Goal: Information Seeking & Learning: Compare options

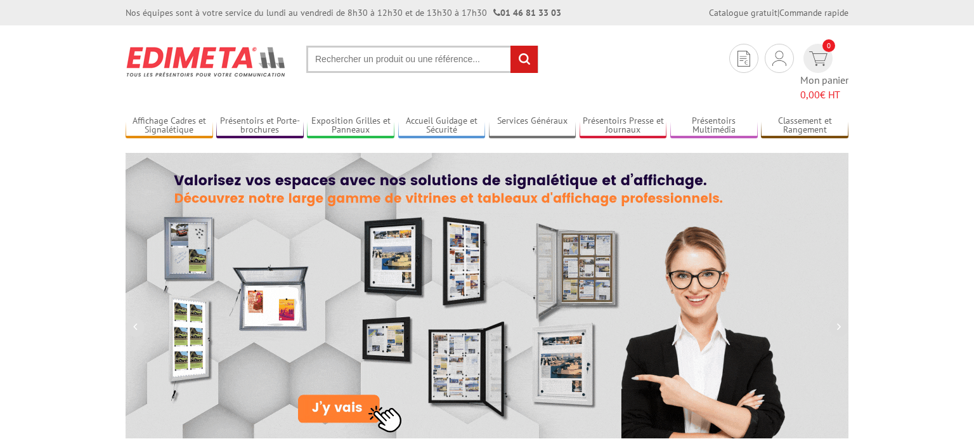
click at [401, 65] on input "text" at bounding box center [422, 59] width 232 height 27
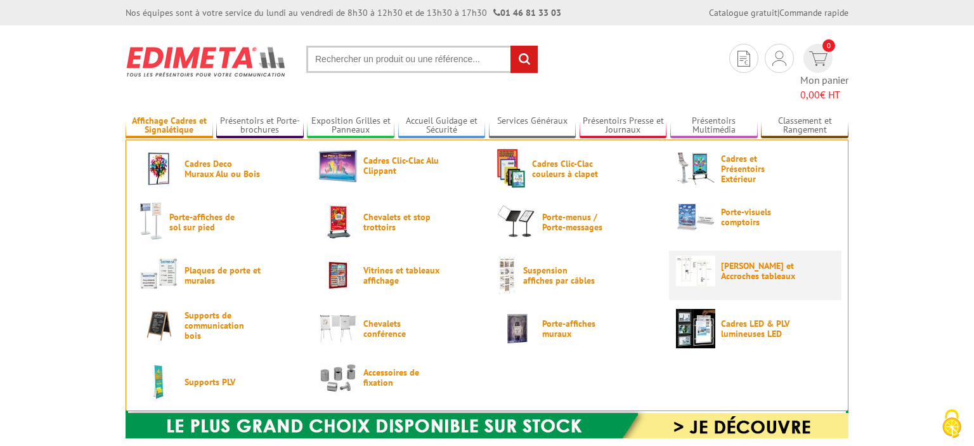
click at [739, 261] on span "[PERSON_NAME] et Accroches tableaux" at bounding box center [759, 271] width 76 height 20
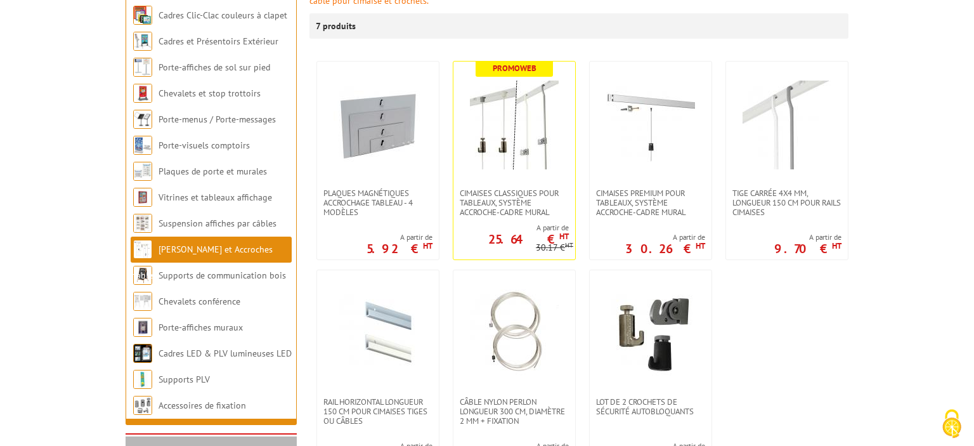
scroll to position [245, 0]
click at [640, 191] on span "Cimaises PREMIUM pour tableaux, système accroche-cadre mural" at bounding box center [650, 202] width 109 height 29
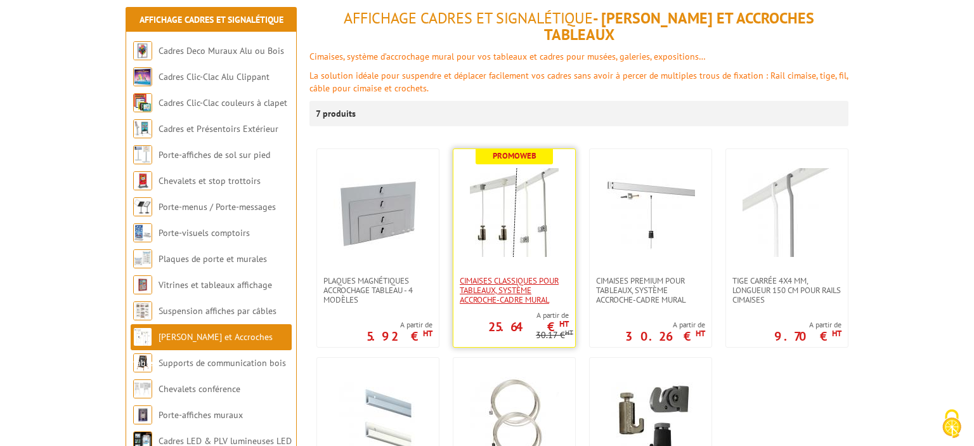
click at [539, 276] on span "Cimaises CLASSIQUES pour tableaux, système accroche-cadre mural" at bounding box center [514, 290] width 109 height 29
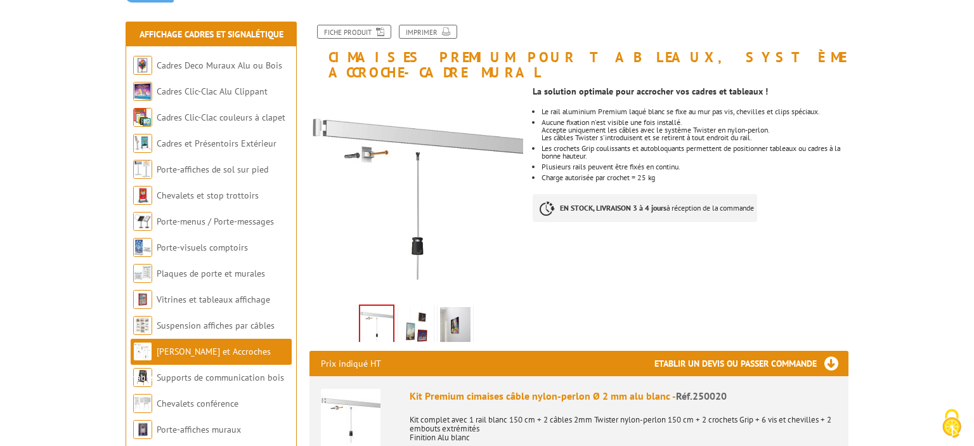
scroll to position [144, 0]
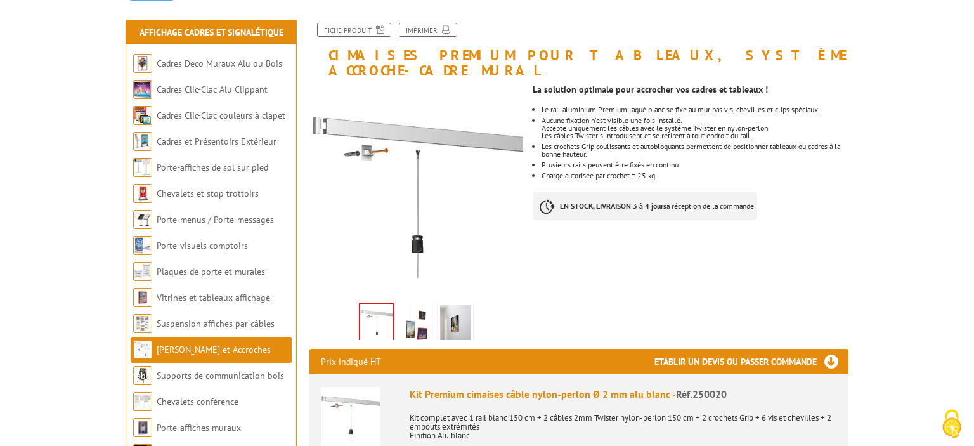
click at [458, 310] on img at bounding box center [455, 324] width 30 height 39
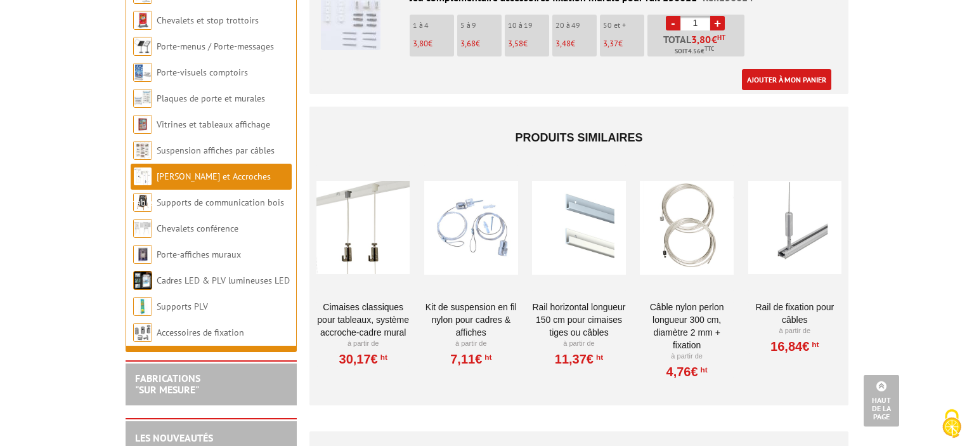
scroll to position [1155, 0]
click at [681, 305] on link "Câble nylon perlon longueur 300 cm, diamètre 2 mm + fixation" at bounding box center [686, 325] width 93 height 51
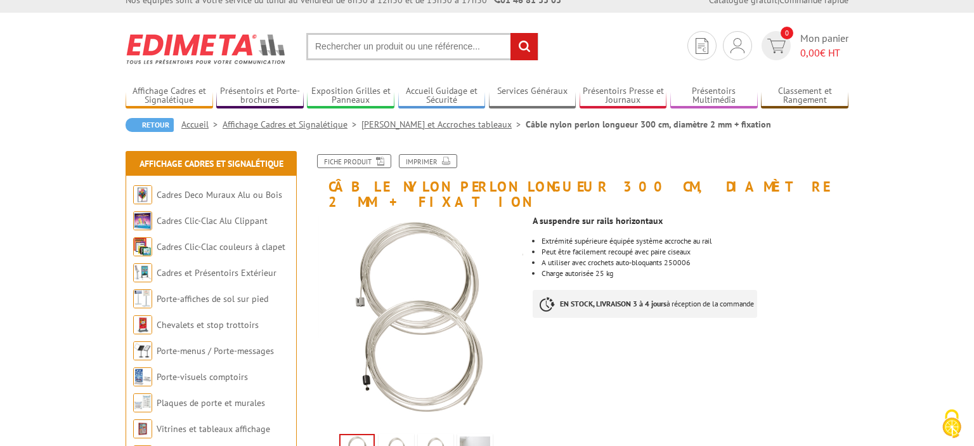
scroll to position [13, 0]
click at [612, 269] on li "Charge autorisée 25 kg" at bounding box center [694, 273] width 307 height 8
click at [632, 269] on li "Charge autorisée 25 kg" at bounding box center [694, 273] width 307 height 8
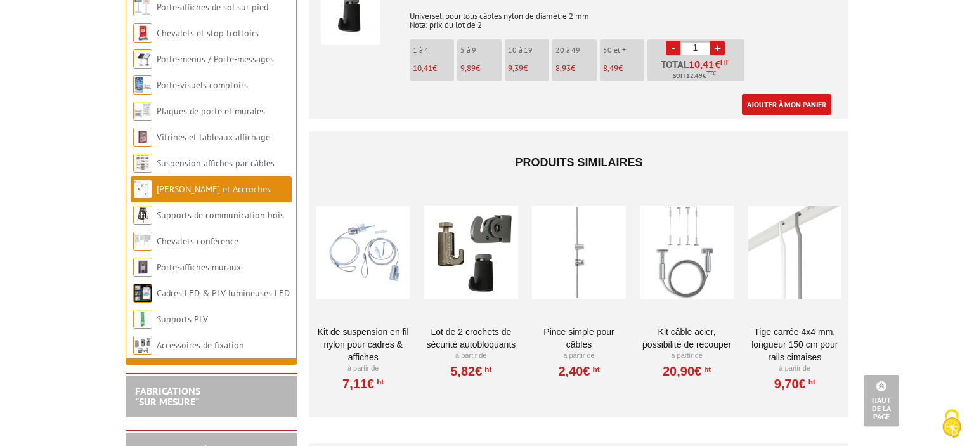
scroll to position [1002, 0]
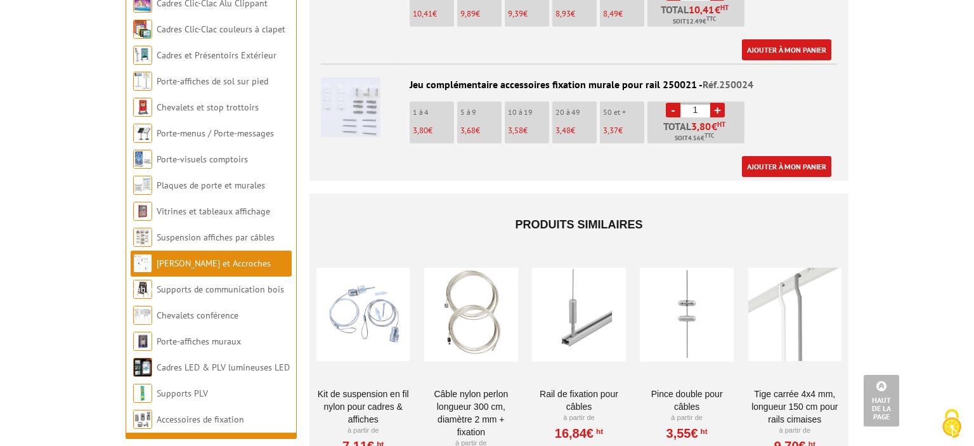
scroll to position [1106, 0]
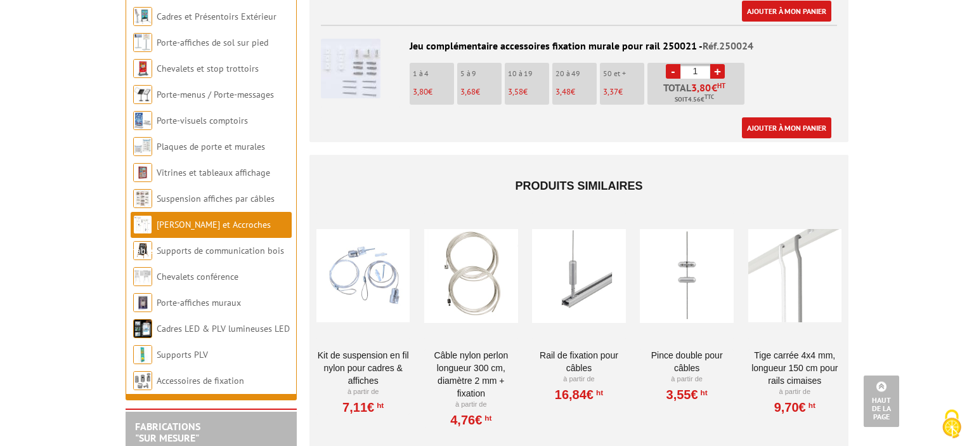
click at [582, 349] on link "Rail de fixation pour câbles" at bounding box center [578, 361] width 93 height 25
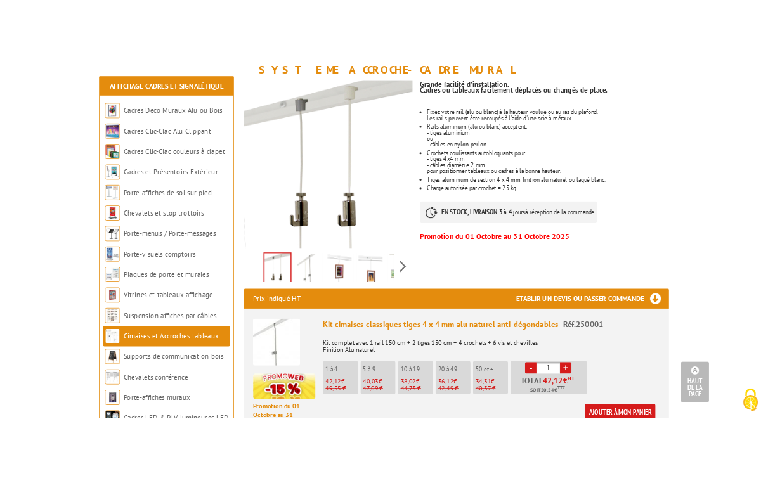
scroll to position [249, 0]
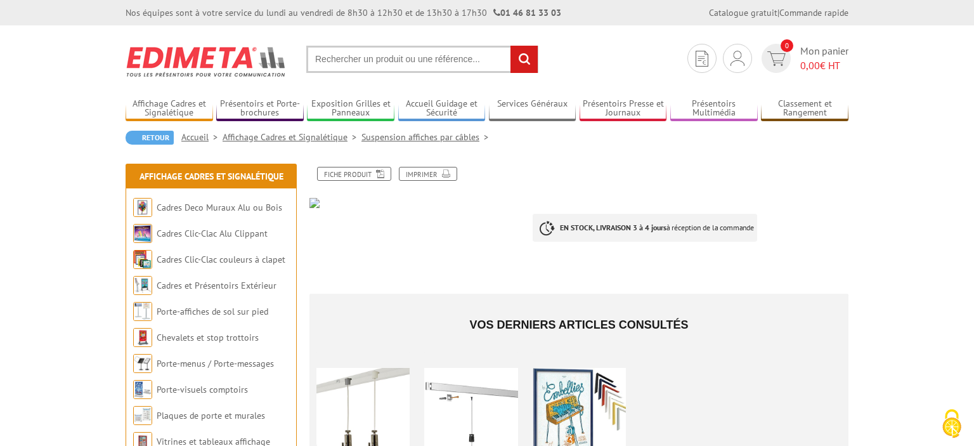
scroll to position [160, 0]
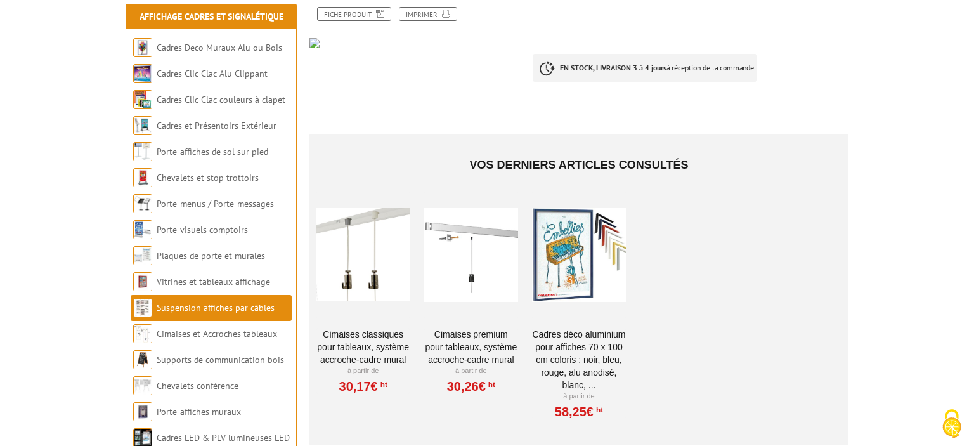
click at [460, 277] on div at bounding box center [470, 254] width 93 height 127
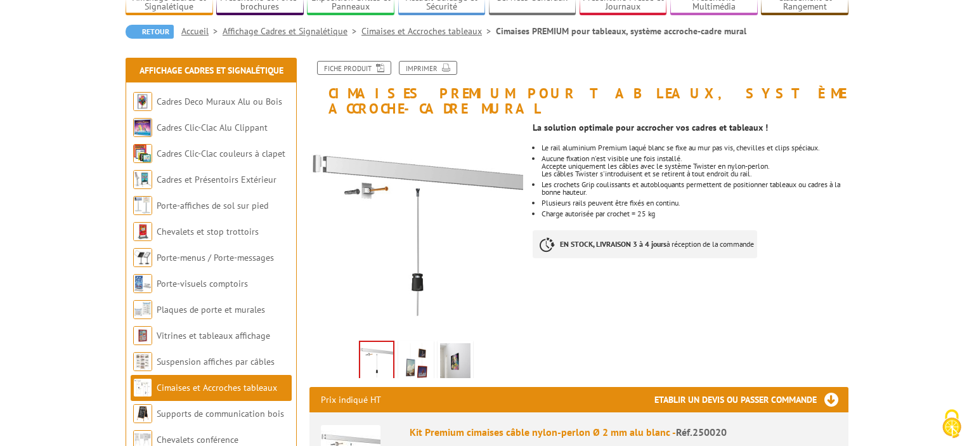
scroll to position [107, 0]
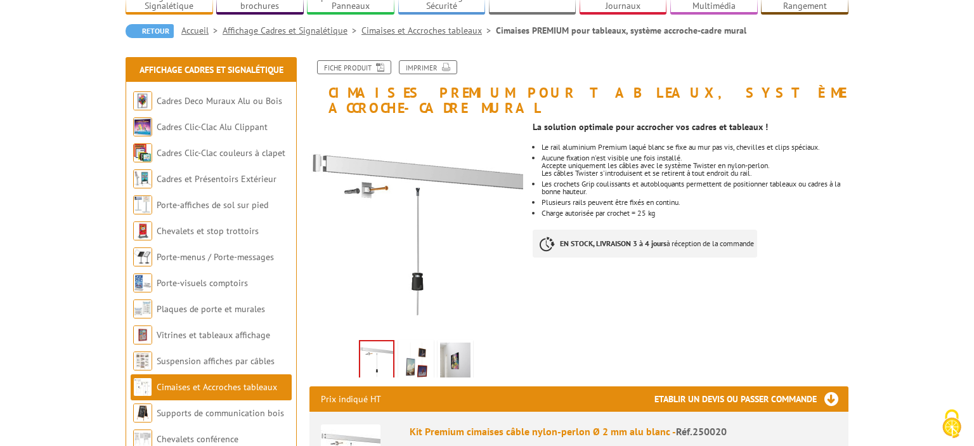
click at [458, 353] on img at bounding box center [455, 361] width 30 height 39
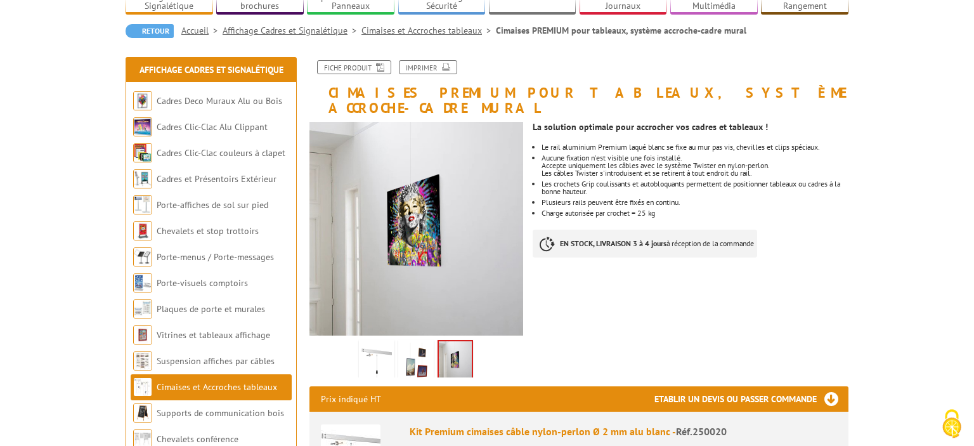
click at [413, 353] on img at bounding box center [416, 361] width 30 height 39
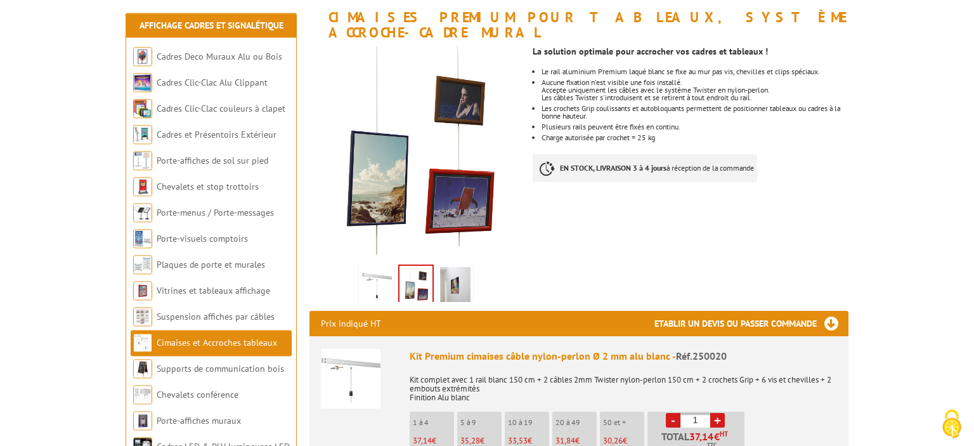
scroll to position [179, 0]
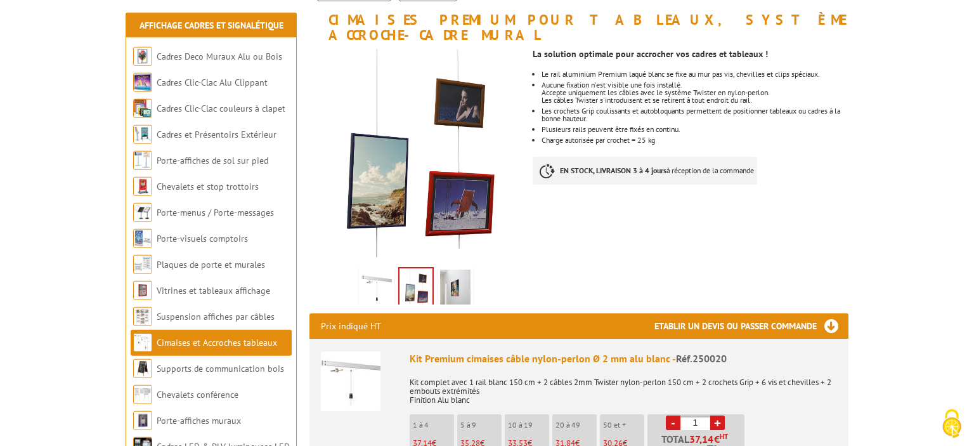
click at [359, 364] on img at bounding box center [351, 381] width 60 height 60
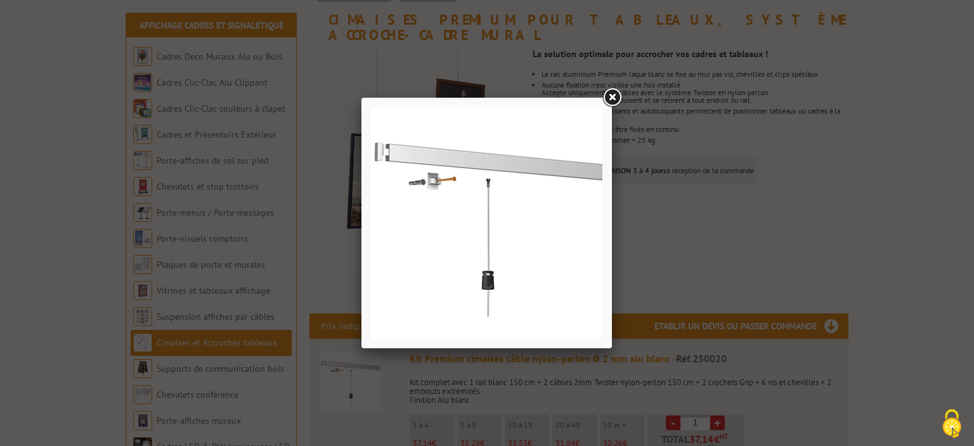
click at [615, 96] on link at bounding box center [611, 97] width 23 height 23
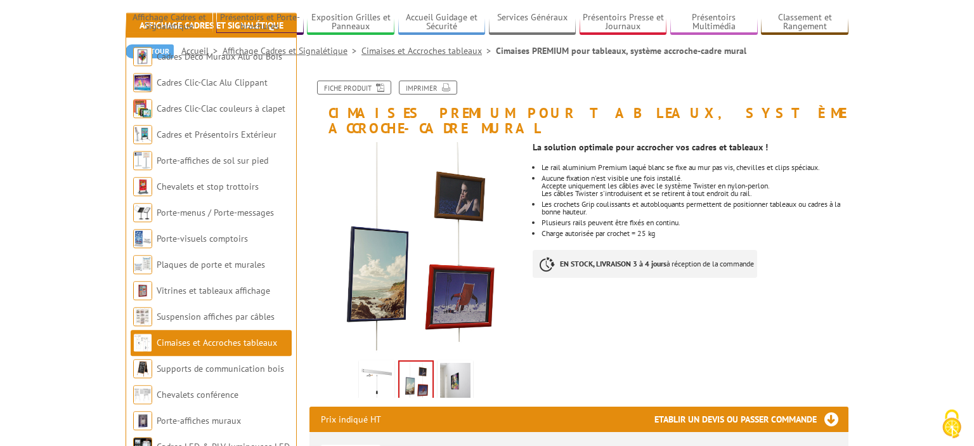
scroll to position [0, 0]
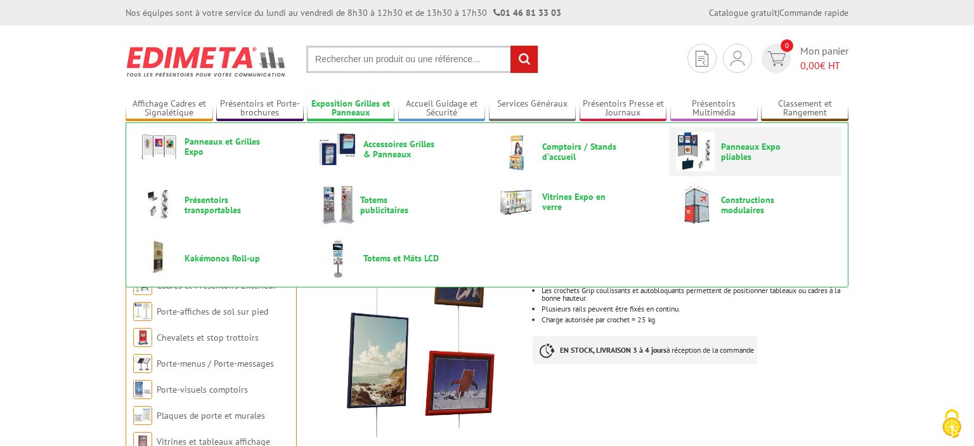
click at [748, 152] on span "Panneaux Expo pliables" at bounding box center [759, 151] width 76 height 20
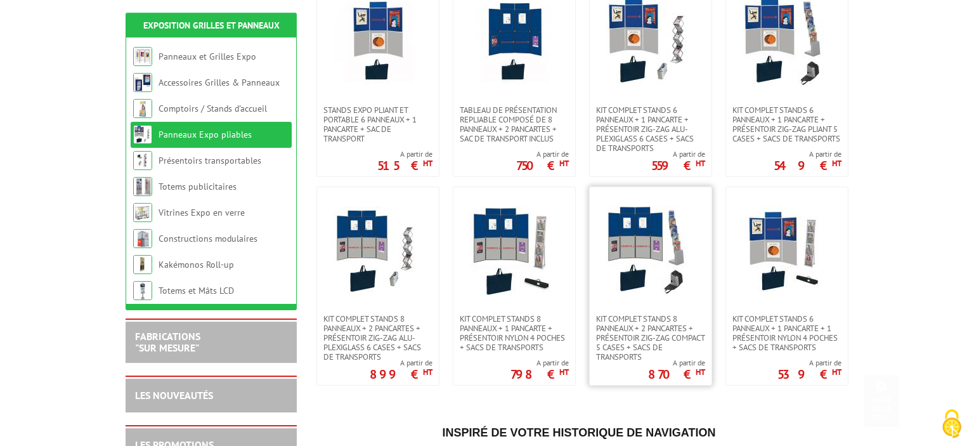
scroll to position [318, 0]
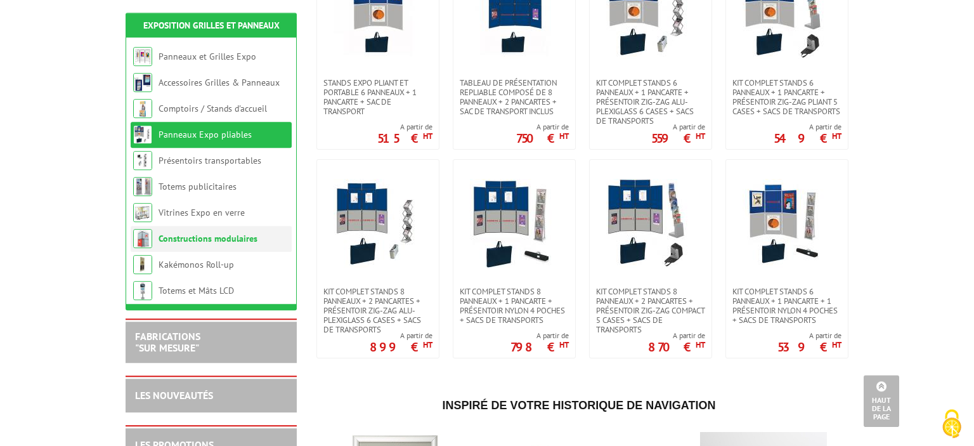
click at [218, 239] on link "Constructions modulaires" at bounding box center [208, 238] width 99 height 11
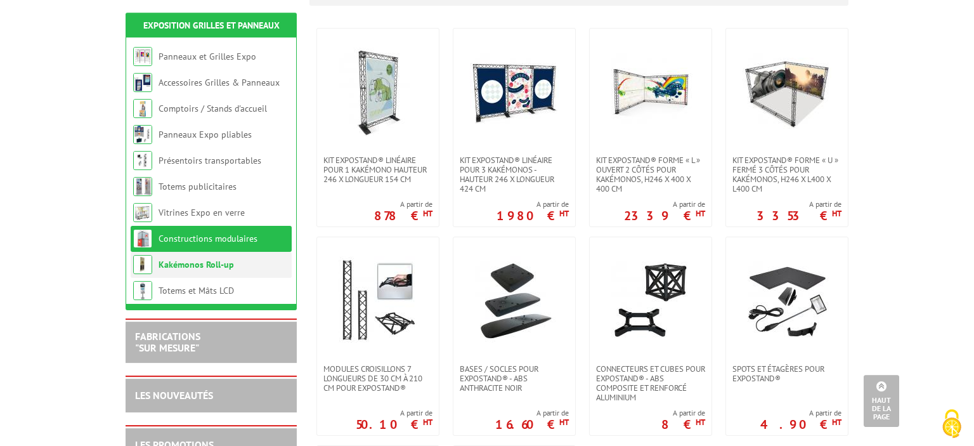
scroll to position [313, 0]
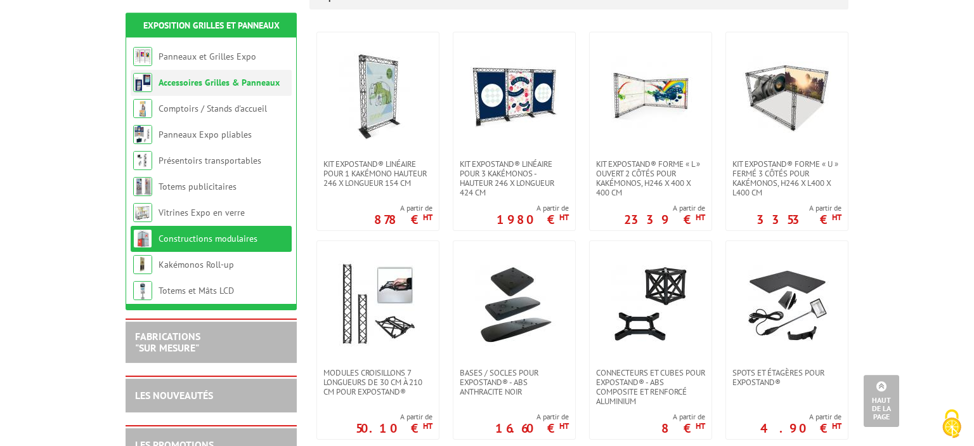
click at [210, 87] on link "Accessoires Grilles & Panneaux" at bounding box center [219, 82] width 121 height 11
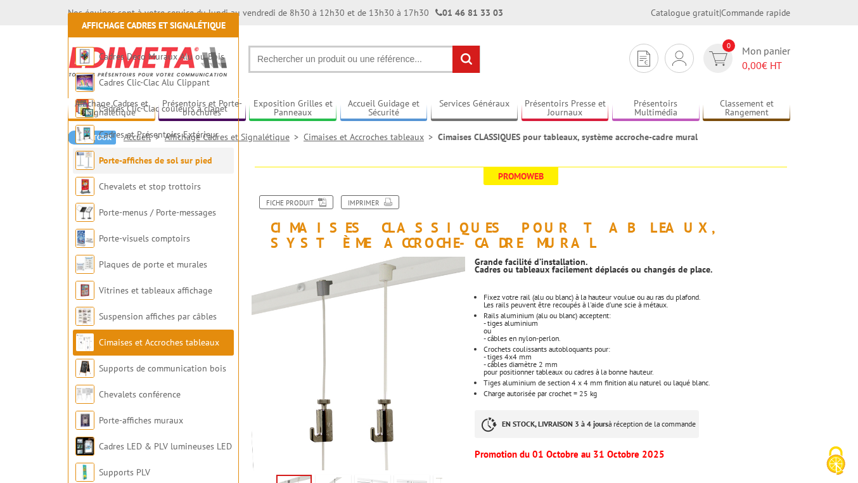
scroll to position [249, 0]
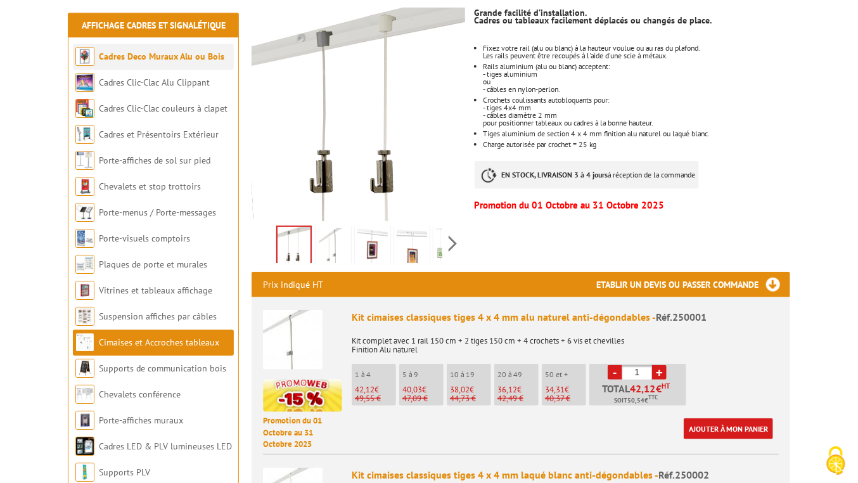
click at [148, 54] on link "Cadres Deco Muraux Alu ou Bois" at bounding box center [162, 56] width 126 height 11
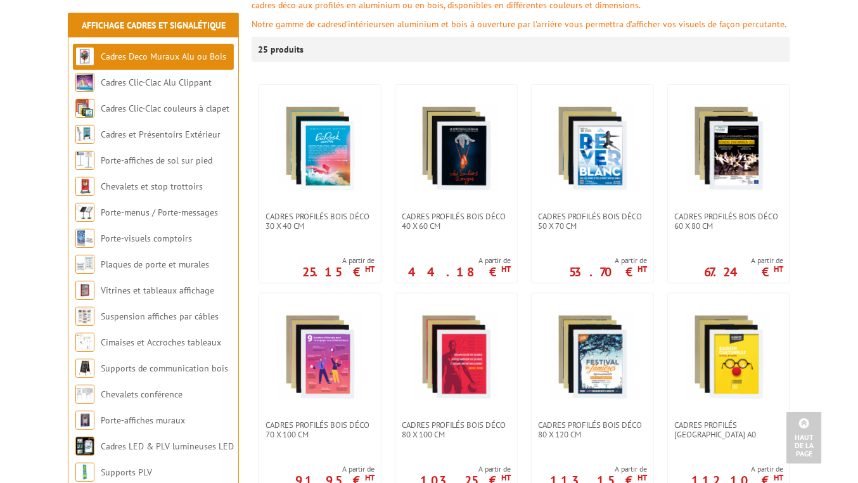
scroll to position [220, 0]
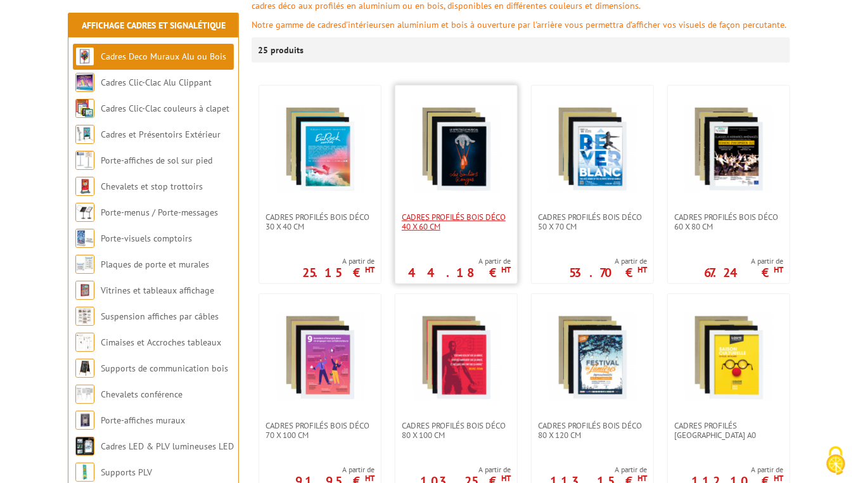
click at [455, 212] on span "Cadres Profilés Bois Déco 40 x 60 cm" at bounding box center [456, 221] width 109 height 19
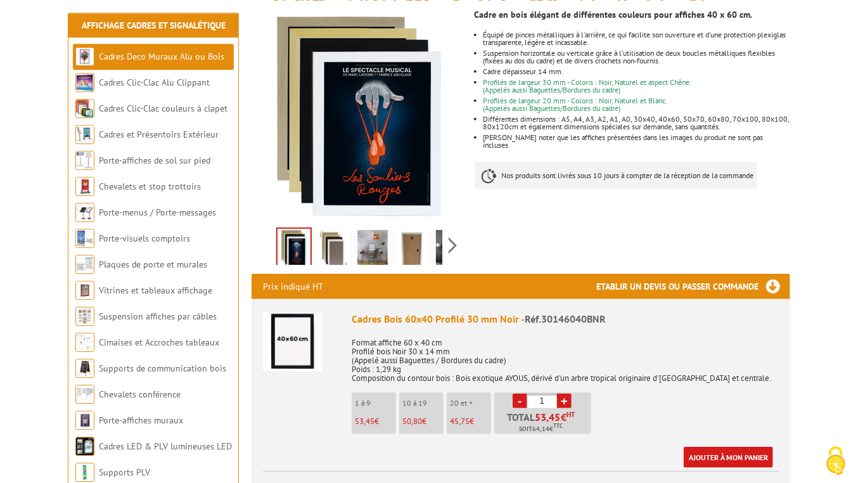
scroll to position [196, 0]
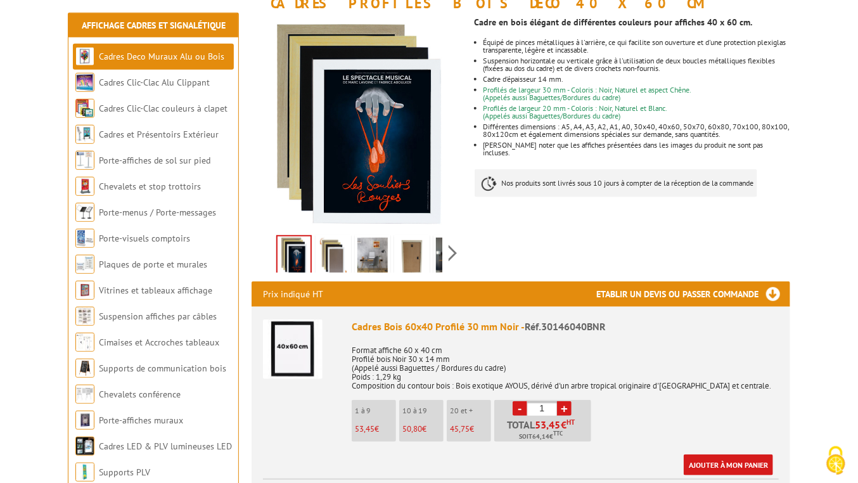
click at [412, 263] on img at bounding box center [412, 257] width 30 height 39
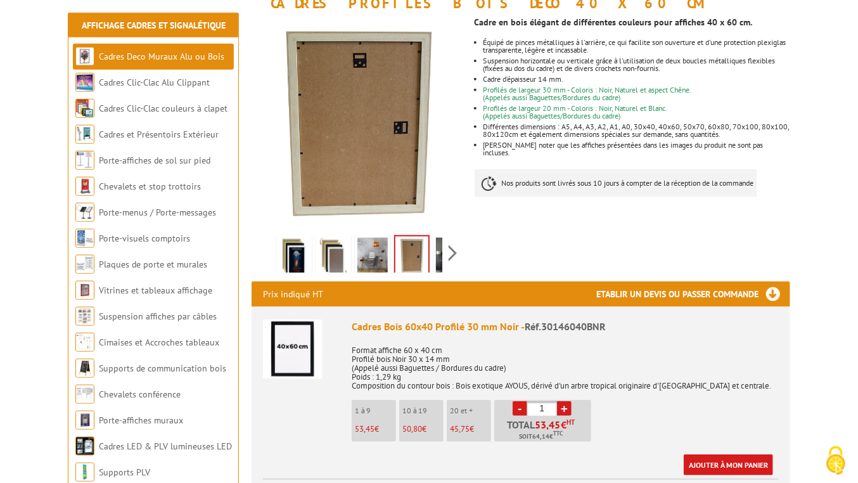
click at [364, 261] on img at bounding box center [373, 257] width 30 height 39
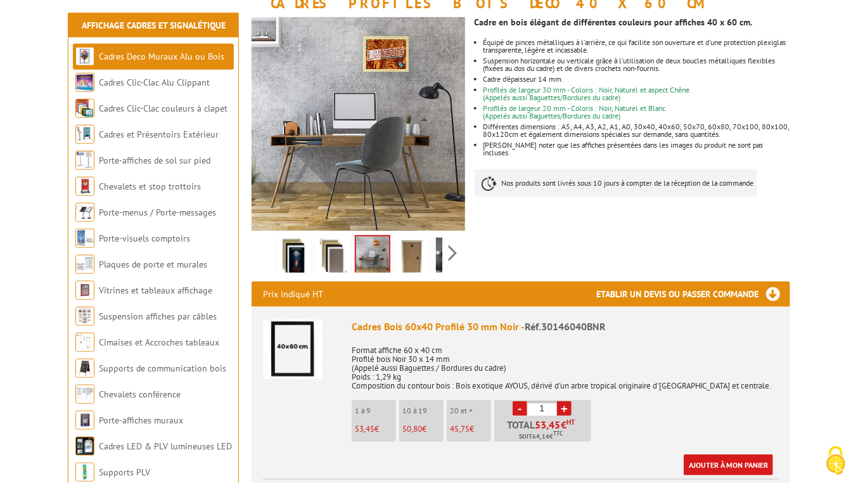
click at [349, 263] on img at bounding box center [333, 257] width 30 height 39
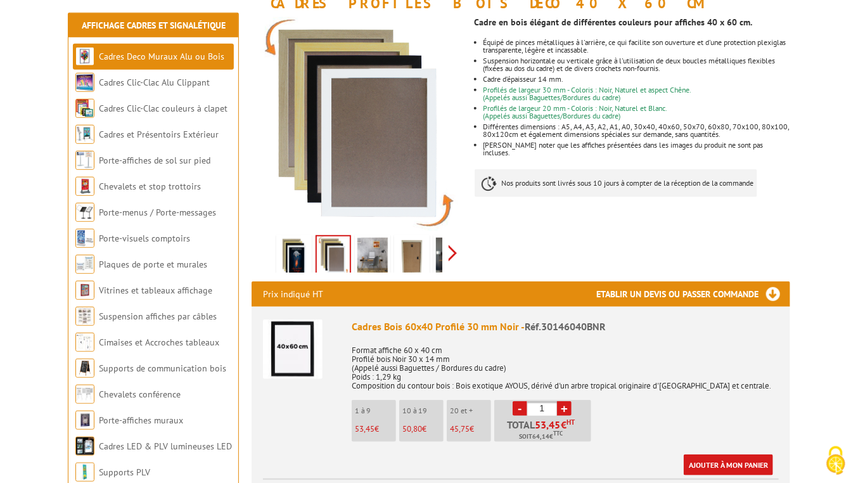
click at [458, 251] on div "Previous Next" at bounding box center [359, 253] width 214 height 44
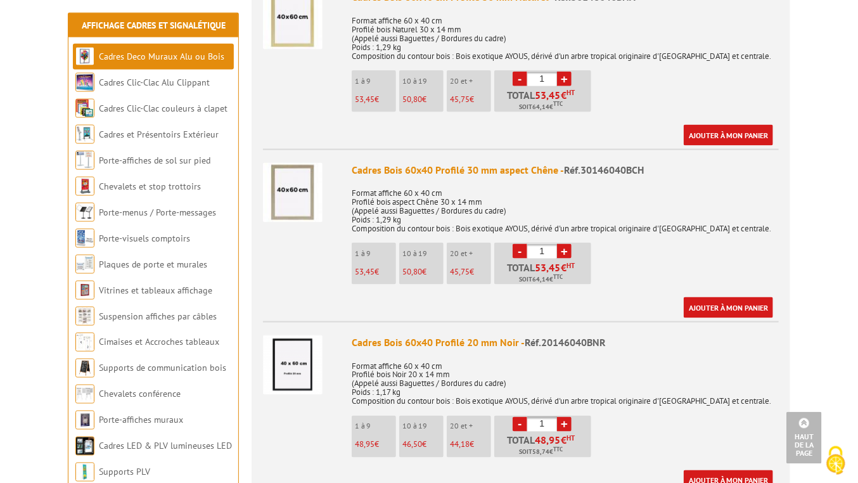
scroll to position [0, 0]
